Goal: Navigation & Orientation: Go to known website

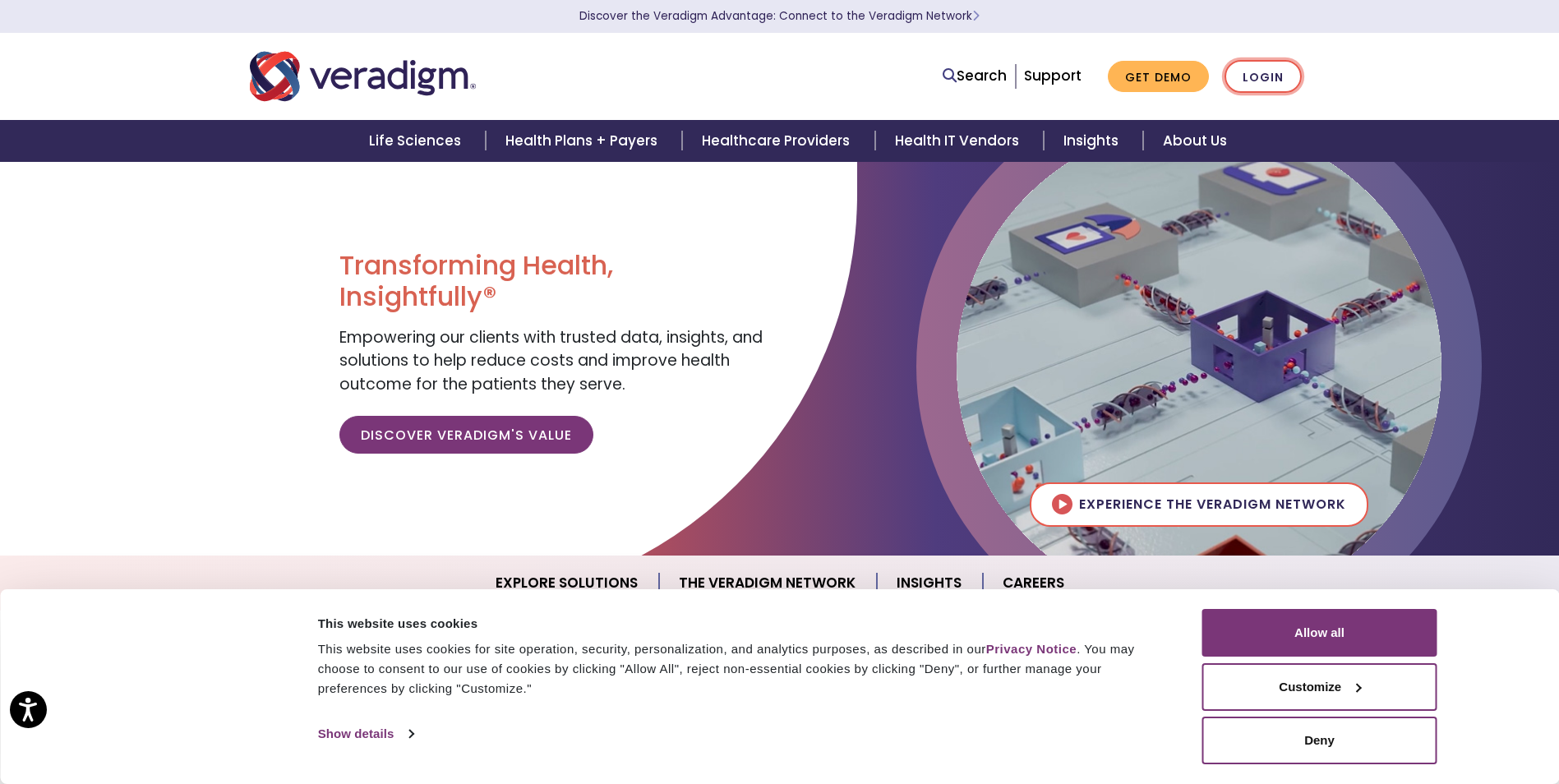
click at [1262, 79] on link "Login" at bounding box center [1263, 77] width 77 height 34
